Goal: Task Accomplishment & Management: Use online tool/utility

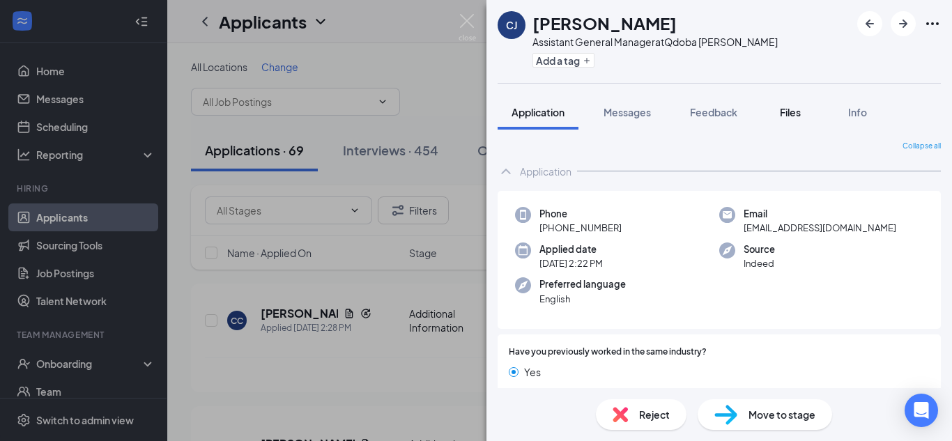
click at [790, 116] on span "Files" at bounding box center [790, 112] width 21 height 13
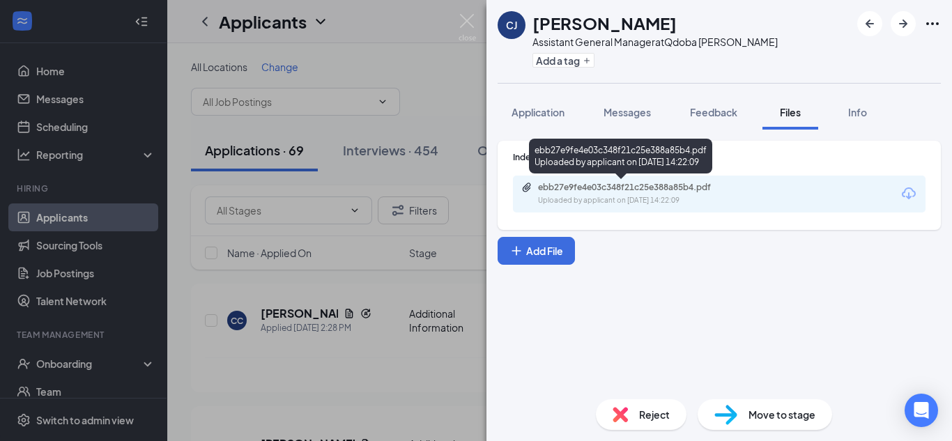
click at [685, 200] on div "Uploaded by applicant on [DATE] 14:22:09" at bounding box center [642, 200] width 209 height 11
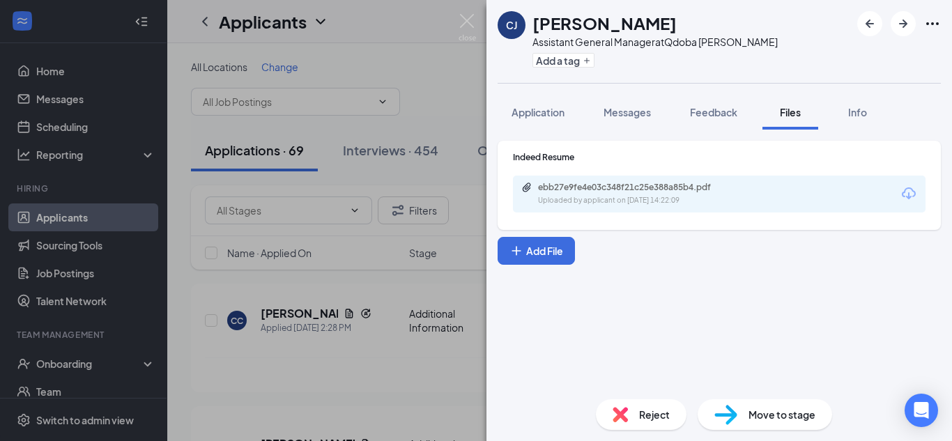
click at [344, 239] on div "[PERSON_NAME] [PERSON_NAME] Assistant General Manager at [GEOGRAPHIC_DATA] [PER…" at bounding box center [476, 220] width 952 height 441
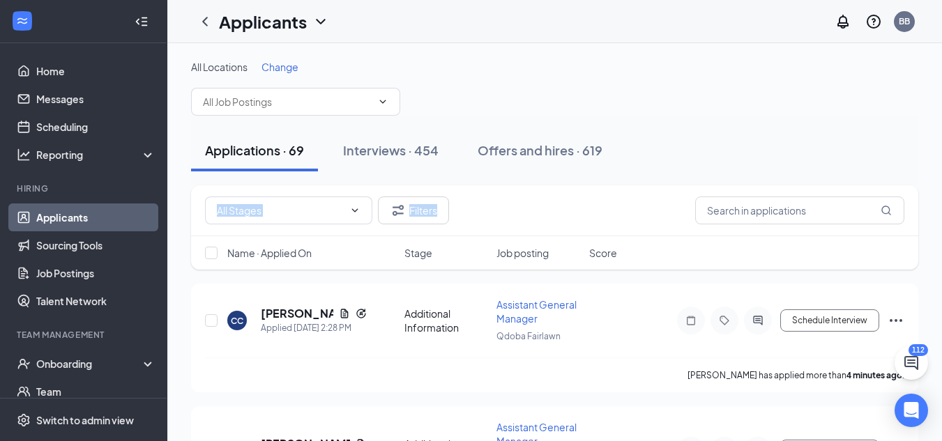
drag, startPoint x: 940, startPoint y: 123, endPoint x: 951, endPoint y: 187, distance: 65.1
click at [942, 187] on html "Home Messages Scheduling Reporting Hiring Applicants Sourcing Tools Job Posting…" at bounding box center [471, 220] width 942 height 441
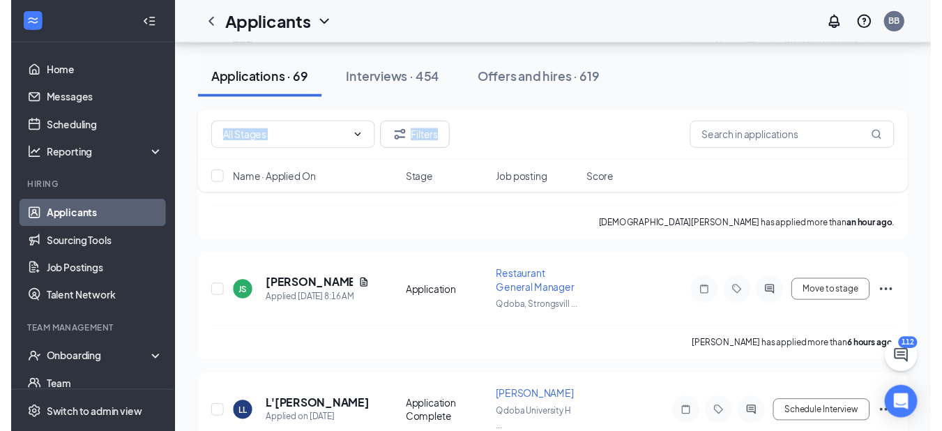
scroll to position [414, 0]
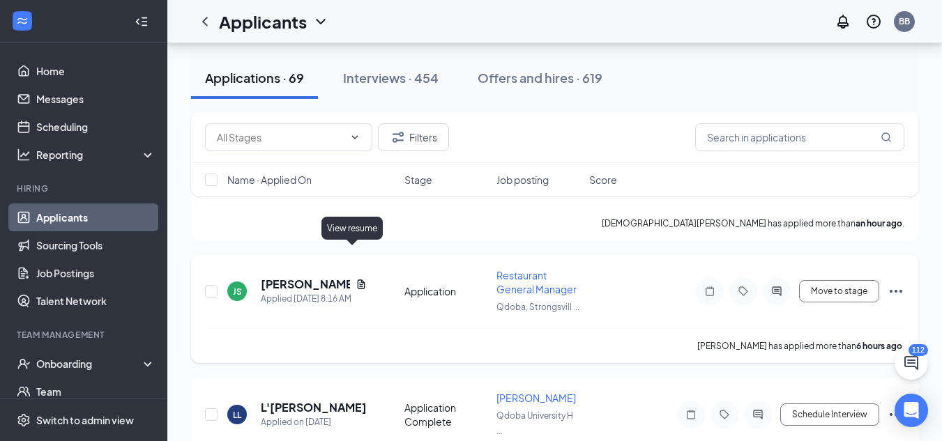
click at [355, 279] on icon "Document" at bounding box center [360, 284] width 11 height 11
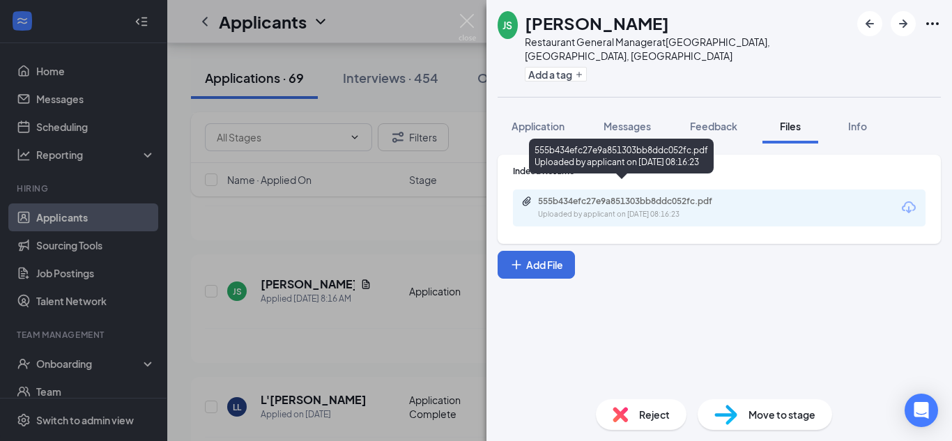
click at [737, 209] on div "Uploaded by applicant on [DATE] 08:16:23" at bounding box center [642, 214] width 209 height 11
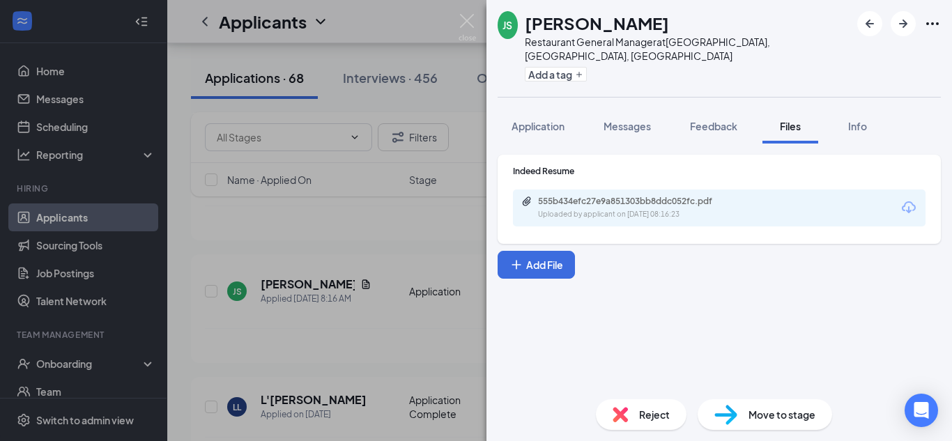
click at [390, 344] on div "JS [PERSON_NAME] Restaurant General Manager at [GEOGRAPHIC_DATA], [GEOGRAPHIC_D…" at bounding box center [476, 220] width 952 height 441
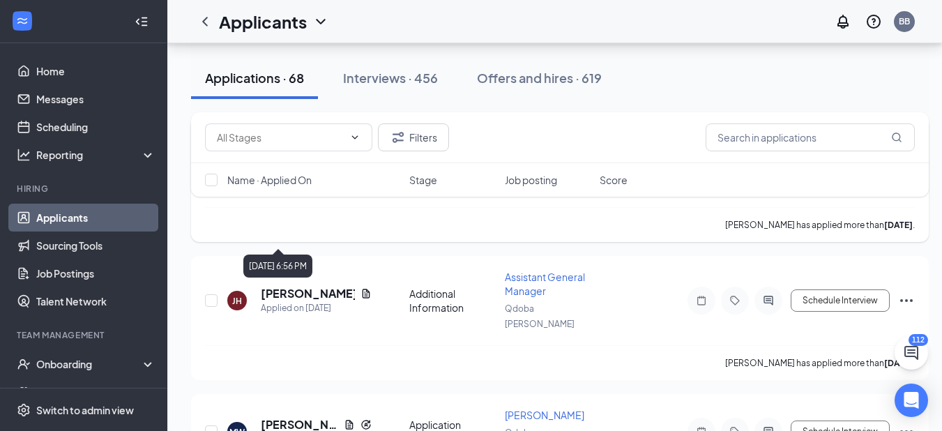
scroll to position [937, 0]
